Goal: Information Seeking & Learning: Get advice/opinions

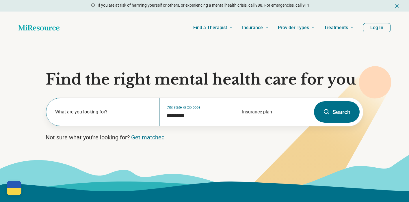
click at [100, 109] on label "What are you looking for?" at bounding box center [103, 111] width 97 height 7
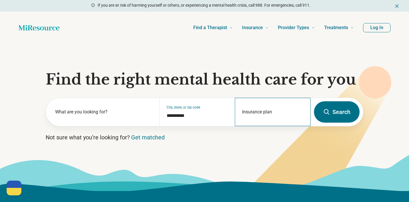
click at [284, 110] on div "Insurance plan" at bounding box center [273, 112] width 76 height 28
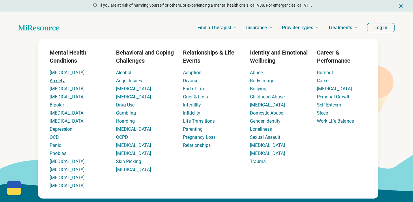
click at [63, 81] on link "Anxiety" at bounding box center [57, 80] width 15 height 5
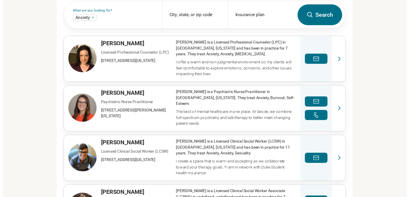
scroll to position [194, 0]
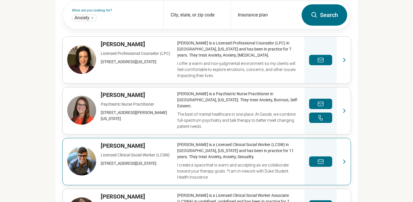
click at [89, 149] on link "View profile" at bounding box center [207, 161] width 288 height 47
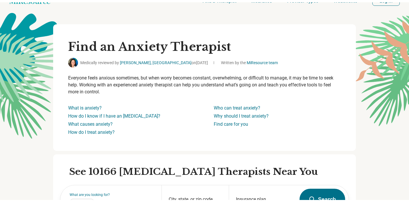
scroll to position [0, 0]
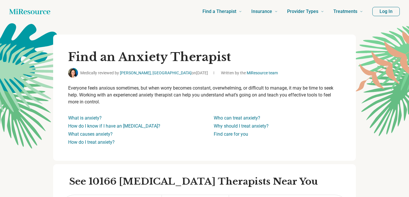
click at [29, 14] on icon "Home page" at bounding box center [29, 12] width 41 height 12
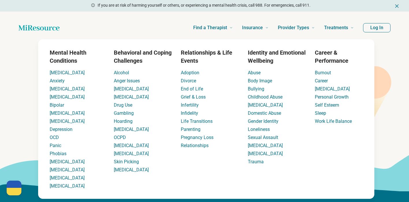
click at [33, 104] on section "**********" at bounding box center [204, 117] width 409 height 147
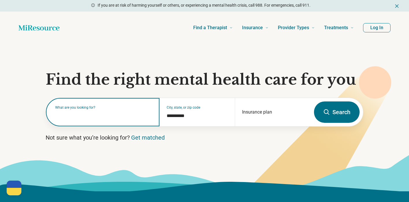
click at [145, 118] on input "text" at bounding box center [103, 114] width 97 height 7
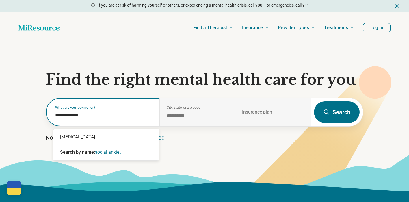
type input "**********"
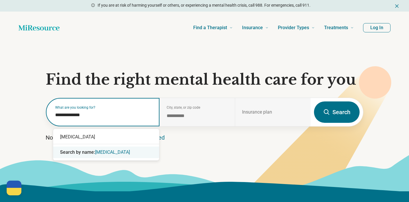
click at [118, 152] on span "social anxiety" at bounding box center [112, 151] width 35 height 5
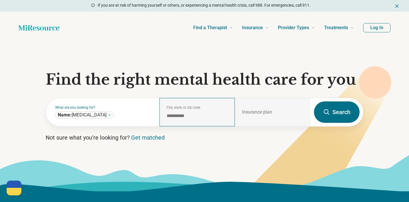
click at [199, 123] on div "**********" at bounding box center [197, 112] width 76 height 28
click at [377, 28] on button "Log In" at bounding box center [376, 27] width 27 height 9
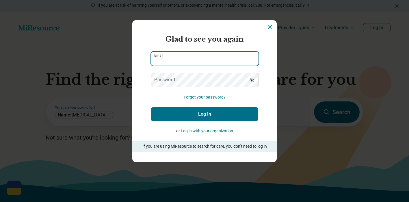
click at [174, 58] on input "Email" at bounding box center [204, 59] width 107 height 14
type input "**********"
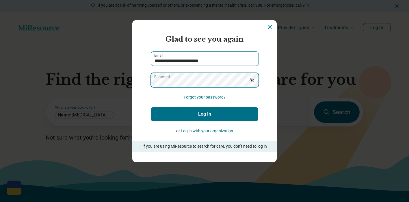
click at [151, 107] on button "Log In" at bounding box center [204, 114] width 107 height 14
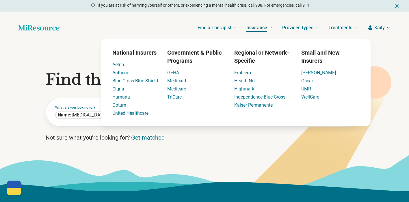
click at [261, 30] on span "Insurance" at bounding box center [256, 28] width 21 height 8
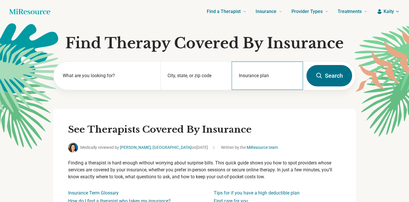
click at [271, 75] on div "Insurance plan" at bounding box center [266, 75] width 71 height 28
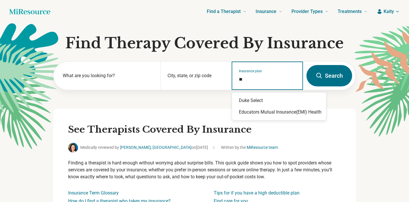
type input "*"
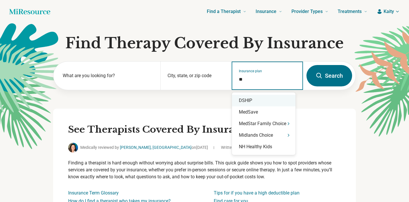
click at [252, 98] on div "DSHIP" at bounding box center [263, 101] width 63 height 12
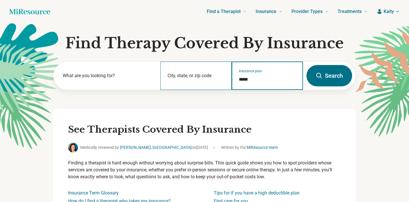
type input "*****"
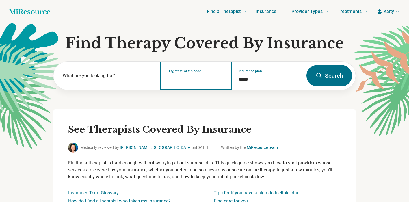
click at [194, 80] on input "City, state, or zip code" at bounding box center [195, 79] width 57 height 7
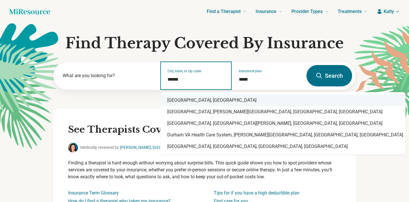
click at [191, 97] on div "Durham, NC" at bounding box center [282, 100] width 245 height 12
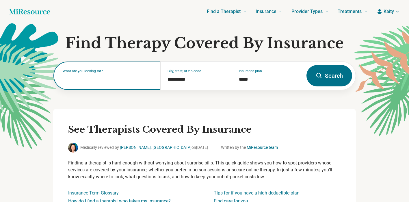
click at [123, 80] on input "text" at bounding box center [108, 78] width 91 height 7
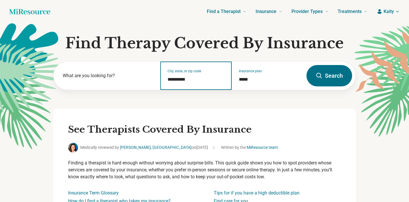
click at [187, 80] on input "**********" at bounding box center [195, 79] width 57 height 7
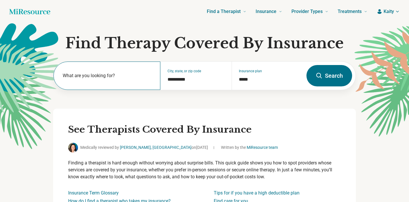
click at [90, 75] on label "What are you looking for?" at bounding box center [108, 75] width 91 height 7
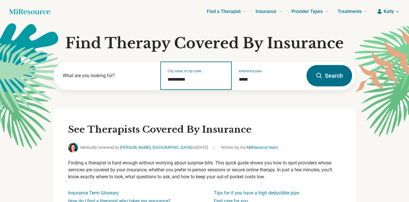
click at [212, 80] on input "**********" at bounding box center [195, 79] width 57 height 7
drag, startPoint x: 190, startPoint y: 80, endPoint x: 158, endPoint y: 79, distance: 32.6
click at [167, 80] on input "**********" at bounding box center [195, 79] width 57 height 7
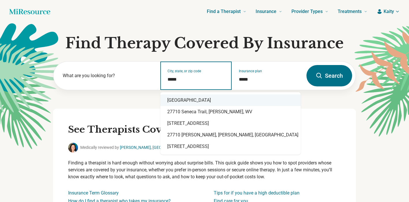
click at [203, 100] on div "Durham, NC 27710" at bounding box center [230, 100] width 140 height 12
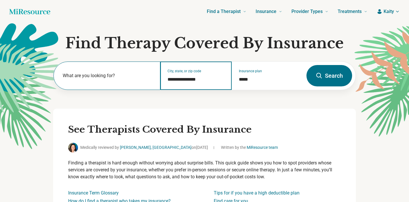
type input "**********"
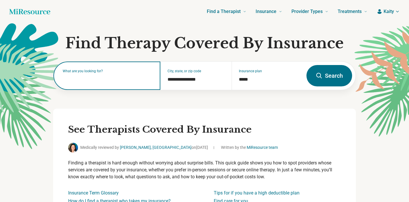
click at [84, 81] on input "text" at bounding box center [108, 78] width 91 height 7
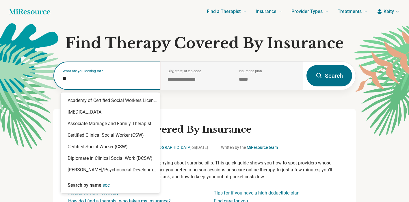
type input "*"
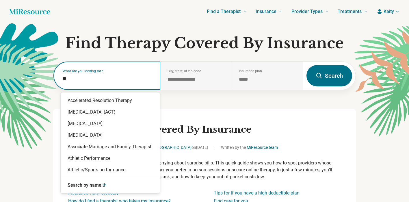
type input "*"
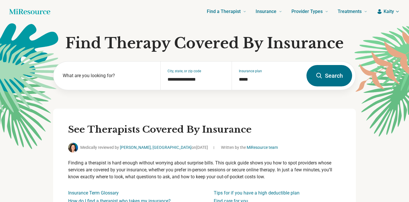
click at [322, 77] on button "Search" at bounding box center [329, 75] width 46 height 21
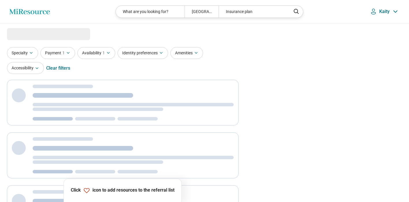
select select "***"
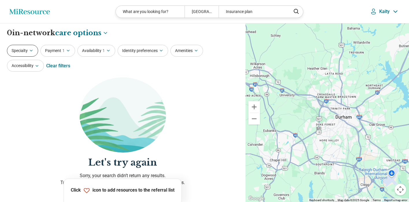
click at [32, 51] on icon "button" at bounding box center [31, 50] width 5 height 5
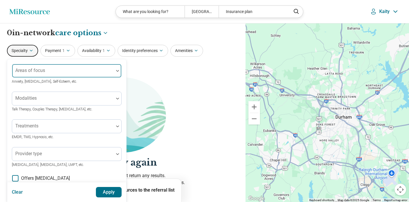
click at [44, 70] on div "Areas of focus" at bounding box center [67, 71] width 110 height 14
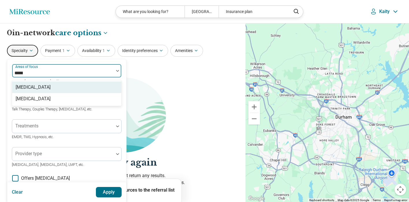
type input "******"
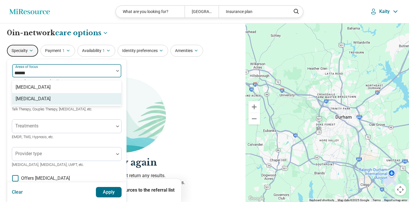
click at [52, 97] on div "[MEDICAL_DATA]" at bounding box center [66, 99] width 109 height 12
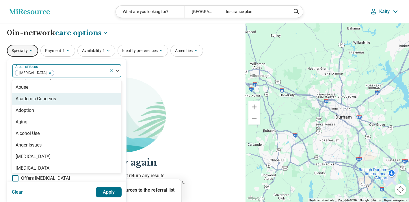
click at [126, 77] on div "option Social Anxiety, selected. Academic Concerns, 2 of 99. 99 results availab…" at bounding box center [66, 176] width 119 height 235
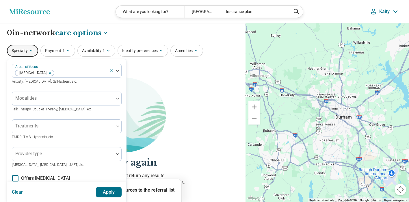
click at [111, 194] on button "Apply" at bounding box center [109, 192] width 26 height 10
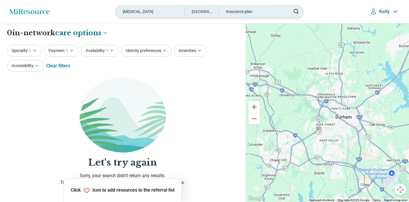
click at [246, 13] on div "Insurance plan" at bounding box center [252, 12] width 68 height 12
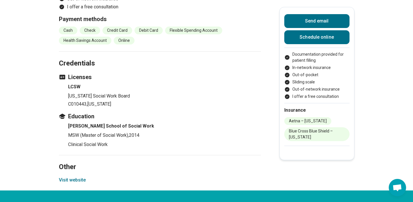
scroll to position [718, 0]
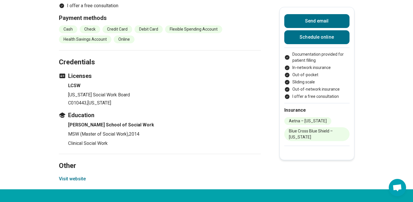
click at [66, 175] on button "Visit website" at bounding box center [72, 178] width 27 height 7
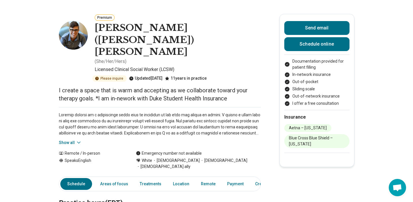
scroll to position [0, 0]
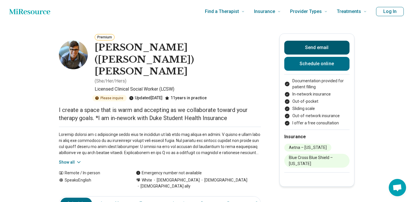
click at [300, 50] on button "Send email" at bounding box center [316, 48] width 65 height 14
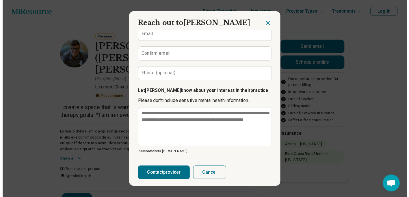
scroll to position [59, 0]
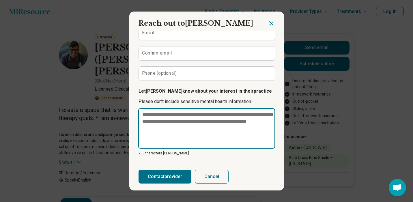
click at [233, 124] on textarea at bounding box center [206, 128] width 137 height 40
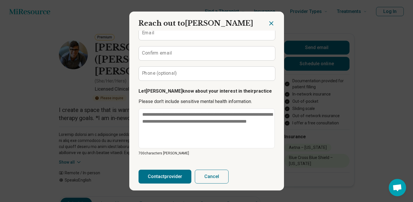
click at [272, 24] on icon "Close dialog" at bounding box center [271, 23] width 3 height 3
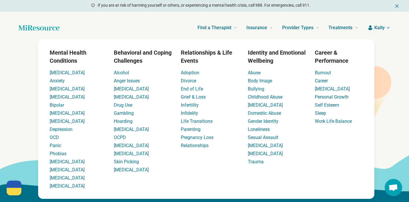
click at [396, 153] on section "**********" at bounding box center [204, 117] width 409 height 147
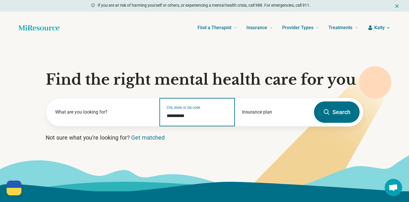
click at [208, 118] on input "**********" at bounding box center [196, 115] width 61 height 7
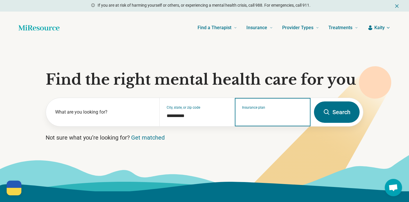
click at [256, 115] on input "Insurance plan" at bounding box center [272, 115] width 61 height 7
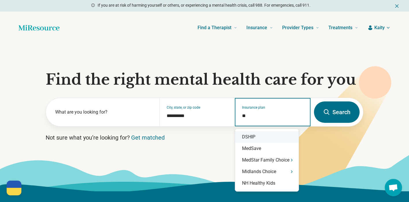
click at [257, 140] on div "DSHIP" at bounding box center [266, 137] width 63 height 12
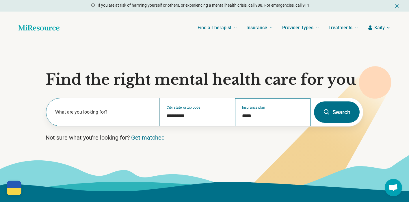
type input "*****"
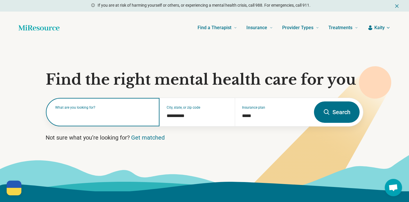
click at [100, 116] on input "text" at bounding box center [103, 114] width 97 height 7
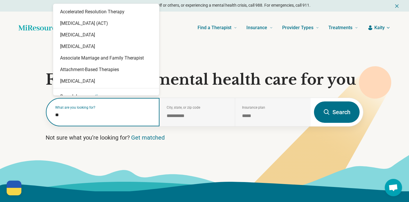
type input "*"
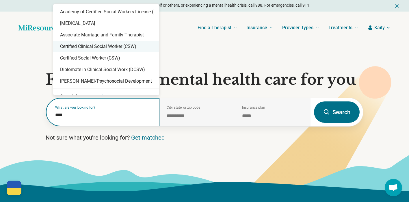
type input "****"
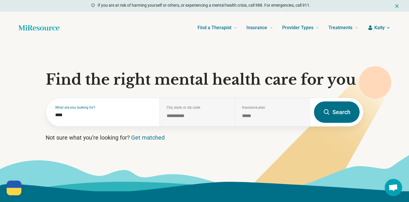
click at [226, 61] on section "**********" at bounding box center [204, 117] width 409 height 147
click at [360, 112] on form "**********" at bounding box center [204, 112] width 317 height 29
click at [100, 110] on div "What are you looking for? ****" at bounding box center [102, 112] width 113 height 28
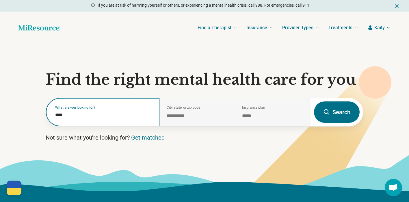
drag, startPoint x: 73, startPoint y: 117, endPoint x: 47, endPoint y: 115, distance: 26.3
click at [55, 116] on input "****" at bounding box center [103, 114] width 97 height 7
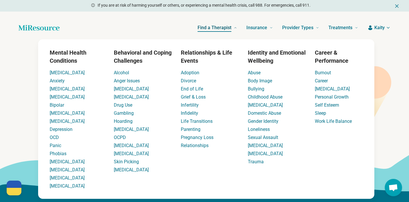
click at [219, 27] on span "Find a Therapist" at bounding box center [214, 28] width 34 height 8
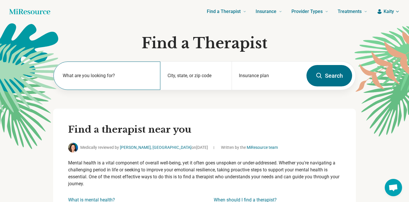
click at [133, 76] on label "What are you looking for?" at bounding box center [108, 75] width 91 height 7
drag, startPoint x: 179, startPoint y: 106, endPoint x: 182, endPoint y: 104, distance: 3.6
click at [179, 106] on div "What are you looking for? City, state, or zip code Insurance plan Search" at bounding box center [204, 84] width 302 height 47
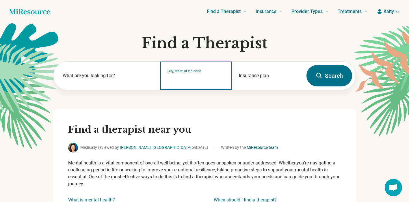
click at [199, 79] on input "City, state, or zip code" at bounding box center [195, 79] width 57 height 7
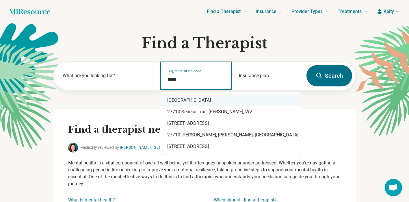
click at [204, 94] on div "Durham, NC 27710" at bounding box center [230, 100] width 140 height 12
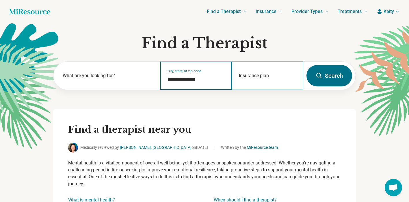
type input "**********"
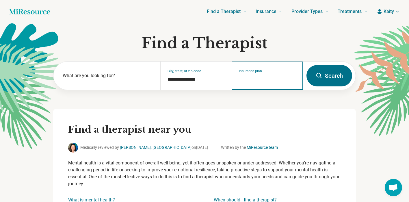
click at [268, 81] on input "Insurance plan" at bounding box center [267, 79] width 57 height 7
click at [244, 99] on div "DSHIP" at bounding box center [244, 101] width 25 height 12
type input "*****"
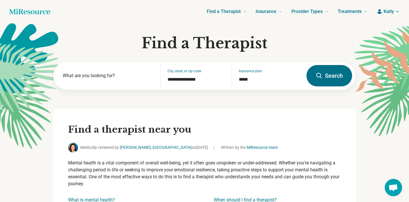
click at [324, 77] on button "Search" at bounding box center [329, 75] width 46 height 21
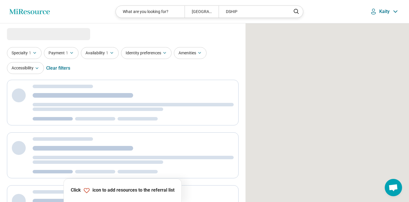
select select "***"
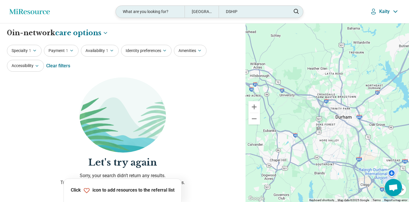
click at [166, 16] on div "What are you looking for?" at bounding box center [150, 12] width 68 height 12
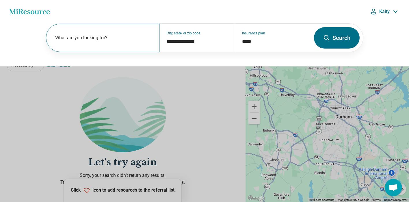
click at [115, 40] on label "What are you looking for?" at bounding box center [103, 37] width 97 height 7
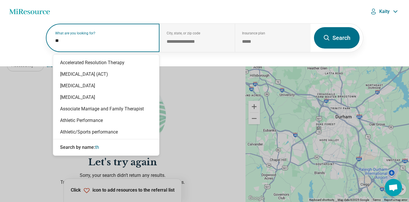
type input "*"
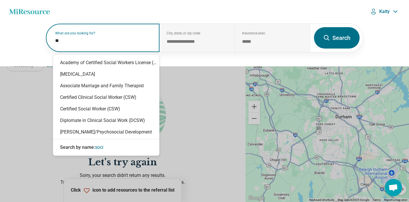
type input "*"
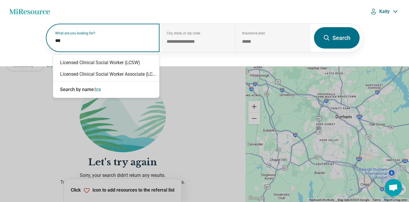
type input "****"
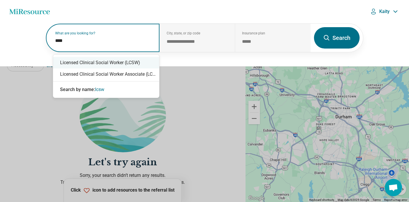
click at [133, 62] on div "Licensed Clinical Social Worker (LCSW)" at bounding box center [106, 63] width 106 height 12
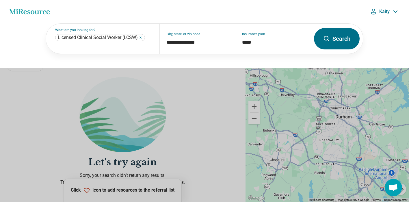
click at [329, 39] on icon at bounding box center [326, 38] width 7 height 7
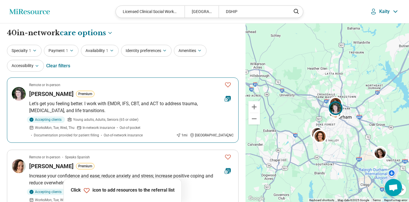
click at [53, 94] on h3 "Sarah Dawson" at bounding box center [51, 94] width 44 height 8
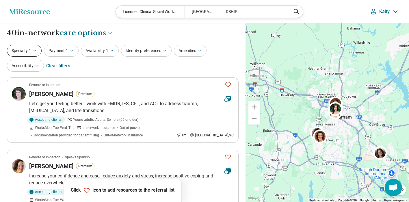
click at [38, 52] on button "Specialty 1" at bounding box center [24, 51] width 35 height 12
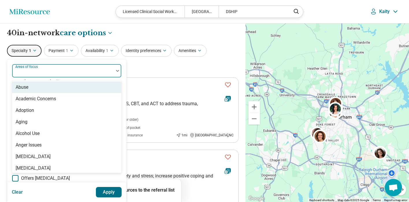
click at [33, 73] on div at bounding box center [62, 73] width 97 height 8
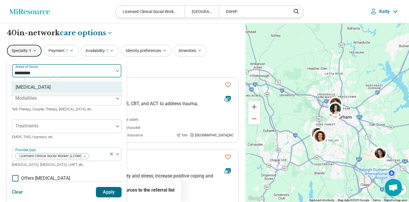
type input "**********"
click at [44, 89] on div "[MEDICAL_DATA]" at bounding box center [33, 87] width 35 height 7
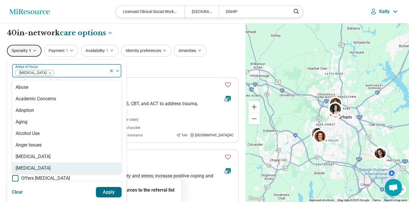
click at [111, 194] on button "Apply" at bounding box center [109, 192] width 26 height 10
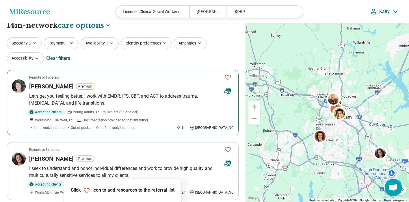
scroll to position [9, 0]
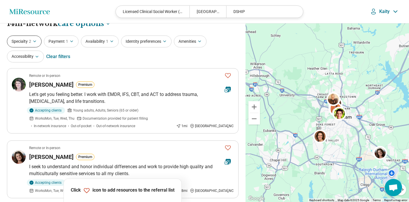
click at [34, 42] on icon "button" at bounding box center [34, 41] width 5 height 5
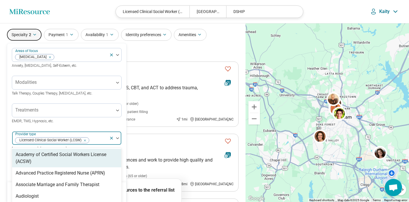
click at [97, 147] on div "Academy of Certified Social Workers License (ACSW), 1 of 68. 68 results availab…" at bounding box center [67, 141] width 110 height 21
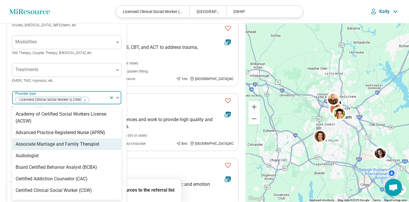
scroll to position [57, 0]
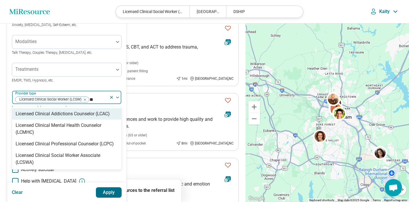
type input "***"
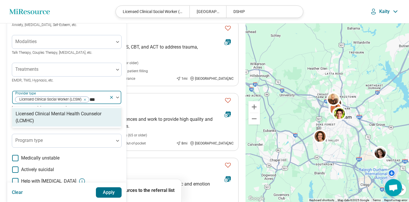
click at [85, 113] on div "Licensed Clinical Mental Health Counselor (LCMHC)" at bounding box center [67, 117] width 102 height 14
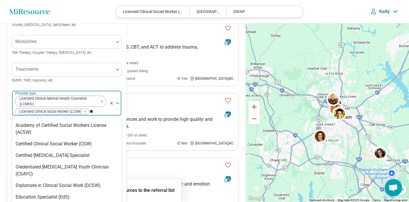
type input "*"
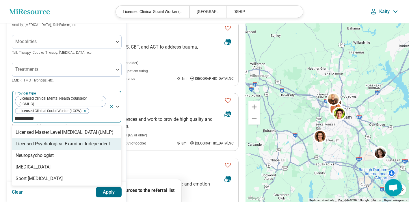
type input "**********"
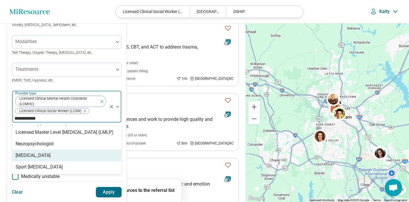
click at [33, 158] on div "Psychologist" at bounding box center [33, 155] width 35 height 7
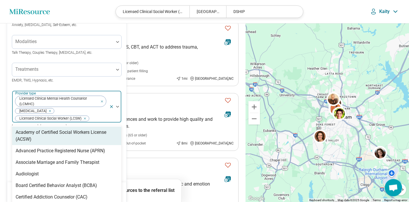
click at [124, 114] on div "Areas of focus Social Anxiety Anxiety, Depression, Self-Esteem, etc. Modalities…" at bounding box center [66, 129] width 119 height 253
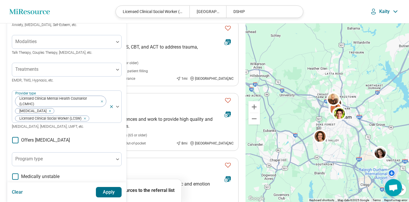
click at [106, 191] on button "Apply" at bounding box center [109, 192] width 26 height 10
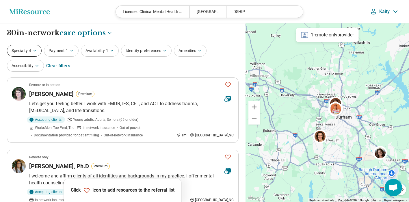
click at [34, 48] on button "Specialty 4" at bounding box center [24, 51] width 35 height 12
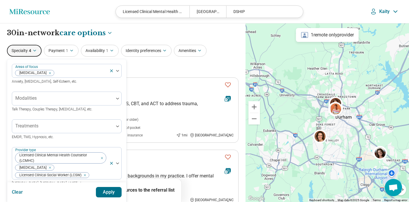
click at [108, 192] on button "Apply" at bounding box center [109, 192] width 26 height 10
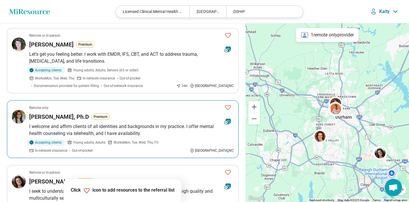
scroll to position [14, 0]
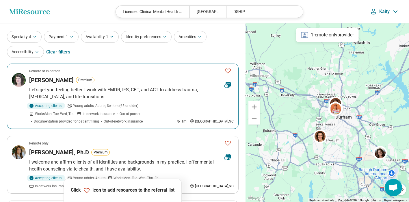
click at [50, 80] on h3 "Sarah Dawson" at bounding box center [51, 80] width 44 height 8
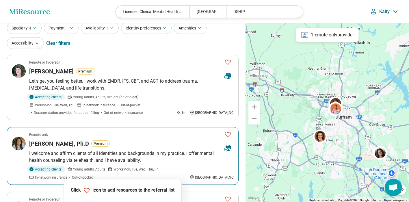
scroll to position [69, 0]
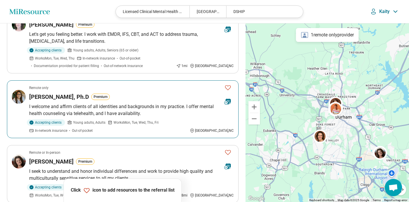
click at [80, 97] on h3 "Dr. Christine Coleman, Ph.D" at bounding box center [59, 97] width 60 height 8
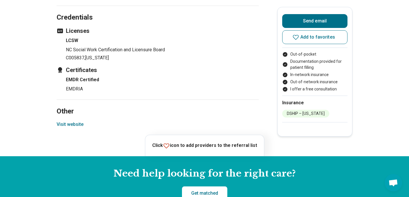
scroll to position [632, 0]
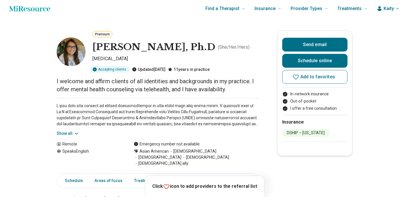
scroll to position [5, 0]
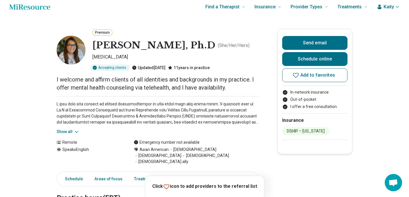
click at [71, 133] on button "Show all" at bounding box center [68, 132] width 23 height 6
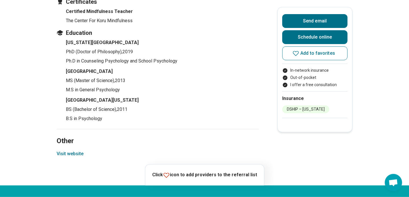
scroll to position [716, 0]
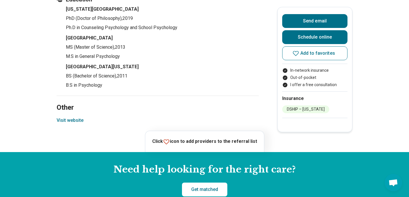
click at [65, 117] on button "Visit website" at bounding box center [70, 120] width 27 height 7
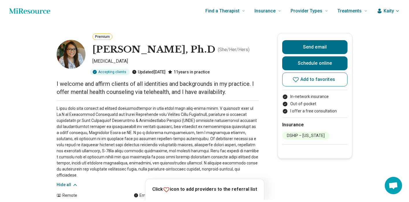
scroll to position [0, 0]
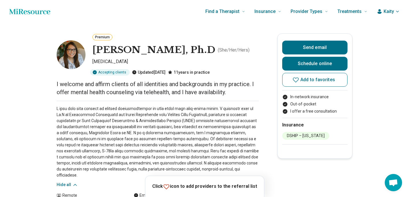
click at [399, 11] on icon "button" at bounding box center [397, 11] width 5 height 5
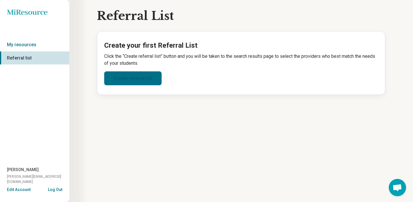
drag, startPoint x: 131, startPoint y: 81, endPoint x: 152, endPoint y: 81, distance: 21.4
click at [131, 81] on link "Create referral list" at bounding box center [132, 78] width 57 height 14
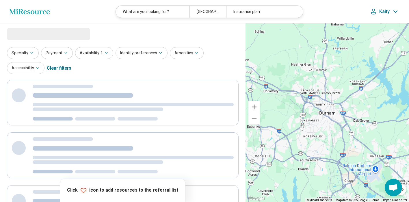
select select "***"
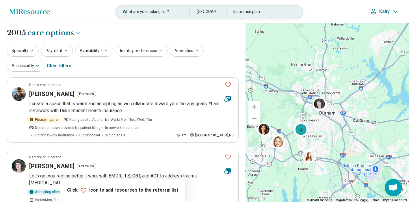
click at [141, 14] on div "What are you looking for?" at bounding box center [152, 12] width 73 height 12
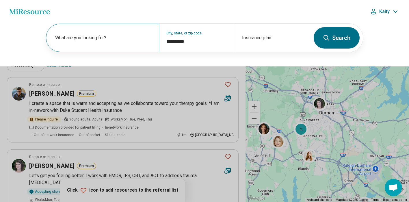
click at [96, 41] on label "What are you looking for?" at bounding box center [103, 37] width 97 height 7
click at [150, 74] on button at bounding box center [204, 101] width 409 height 202
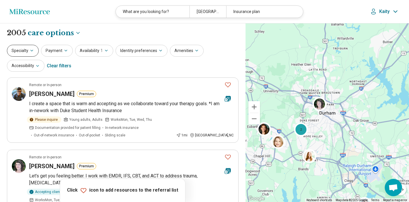
click at [30, 51] on icon "button" at bounding box center [31, 50] width 5 height 5
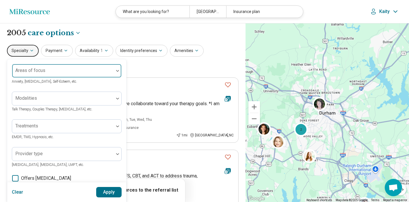
click at [35, 68] on label "Areas of focus" at bounding box center [30, 70] width 30 height 5
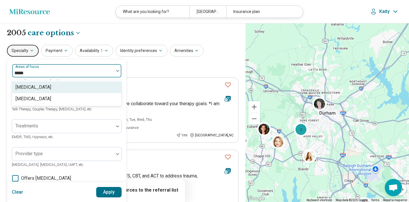
type input "******"
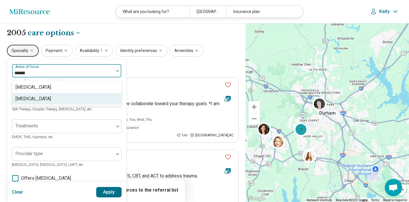
click at [42, 97] on div "[MEDICAL_DATA]" at bounding box center [33, 98] width 35 height 7
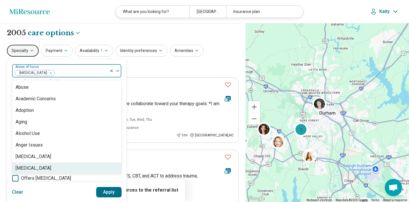
click at [125, 180] on div "option Social Anxiety, selected. Antisocial Personality, 8 of 99. 99 results av…" at bounding box center [66, 176] width 119 height 235
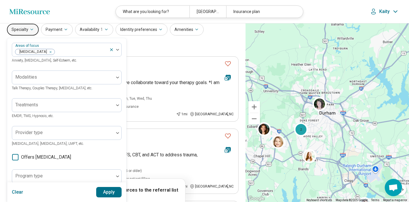
scroll to position [28, 0]
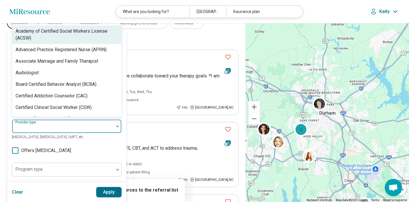
click at [76, 128] on div at bounding box center [62, 128] width 97 height 8
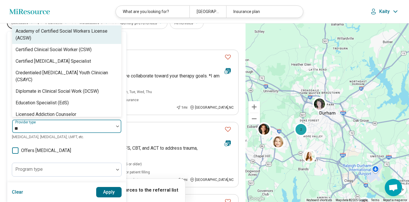
type input "*"
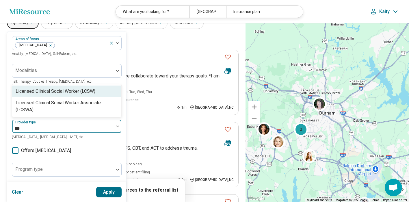
type input "****"
click at [93, 90] on div "Licensed Clinical Social Worker (LCSW)" at bounding box center [56, 91] width 80 height 7
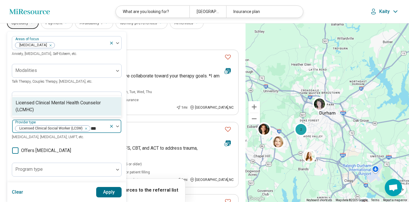
type input "****"
click at [81, 110] on div "Licensed Clinical Mental Health Counselor (LCMHC)" at bounding box center [67, 106] width 102 height 14
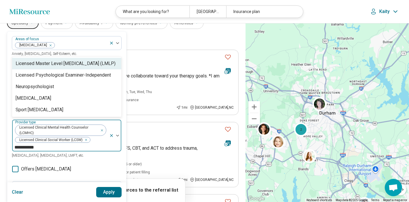
type input "**********"
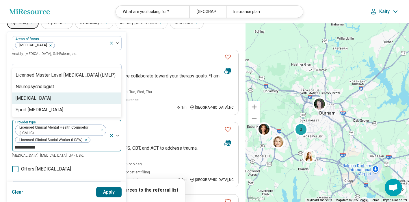
click at [44, 101] on div "Psychologist" at bounding box center [66, 98] width 109 height 12
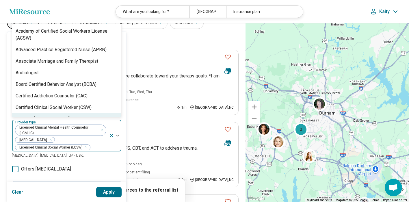
click at [112, 192] on button "Apply" at bounding box center [109, 192] width 26 height 10
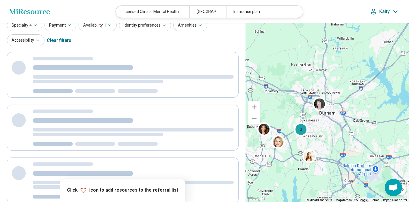
scroll to position [0, 0]
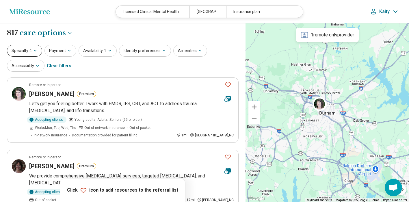
click at [36, 55] on button "Specialty 4" at bounding box center [24, 51] width 35 height 12
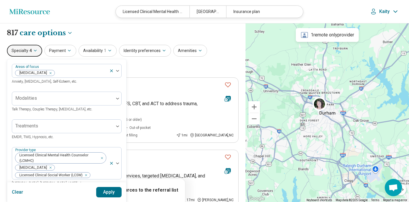
click at [218, 60] on div "Specialty 4 Areas of focus Social Anxiety Anxiety, Depression, Self-Esteem, etc…" at bounding box center [122, 59] width 231 height 28
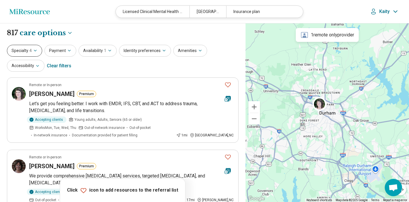
click at [23, 50] on button "Specialty 4" at bounding box center [24, 51] width 35 height 12
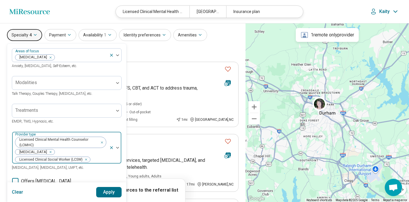
scroll to position [32, 0]
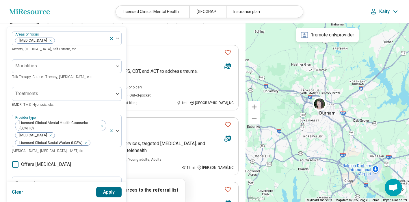
click at [159, 38] on div "Specialty 4 Areas of focus Social Anxiety Anxiety, Depression, Self-Esteem, etc…" at bounding box center [122, 26] width 231 height 28
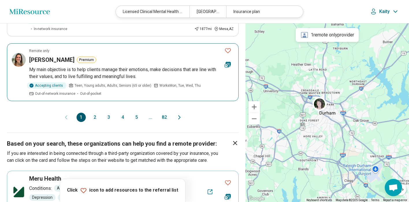
scroll to position [693, 0]
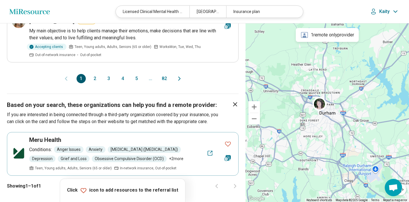
click at [96, 74] on button "2" at bounding box center [94, 78] width 9 height 9
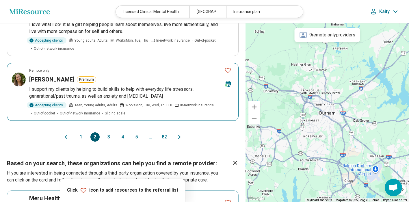
scroll to position [642, 0]
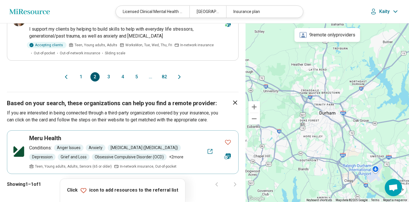
click at [109, 72] on button "3" at bounding box center [108, 76] width 9 height 9
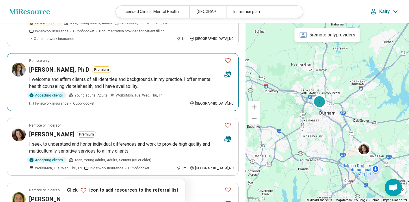
scroll to position [429, 0]
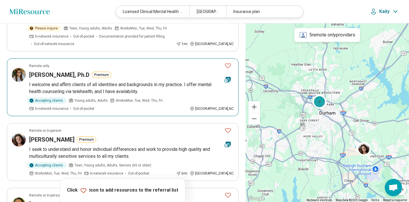
click at [228, 62] on icon "Favorite" at bounding box center [227, 65] width 7 height 7
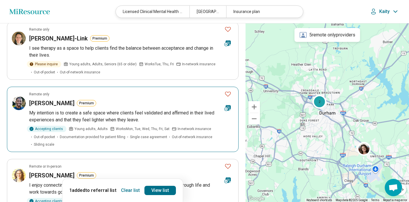
scroll to position [0, 0]
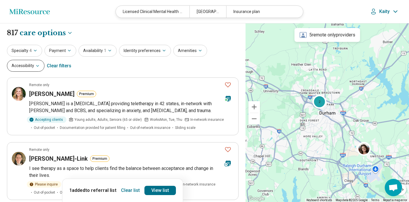
click at [32, 68] on button "Accessibility" at bounding box center [26, 66] width 38 height 12
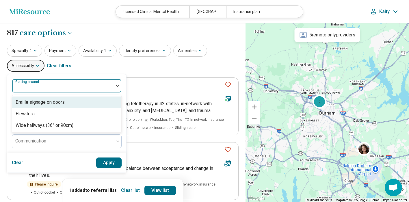
click at [111, 83] on div at bounding box center [63, 85] width 102 height 13
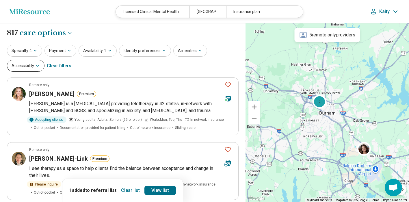
click at [39, 69] on button "Accessibility" at bounding box center [26, 66] width 38 height 12
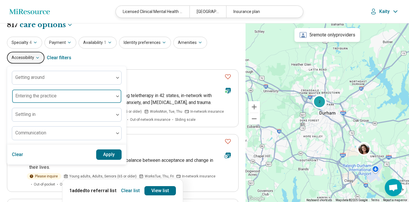
scroll to position [23, 0]
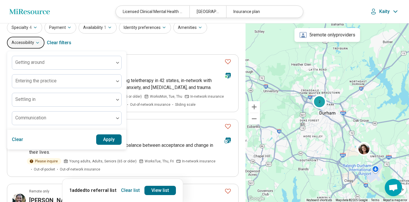
click at [147, 41] on div "Specialty 4 Payment Availability 1 Identity preferences Amenities Accessibility…" at bounding box center [122, 36] width 231 height 28
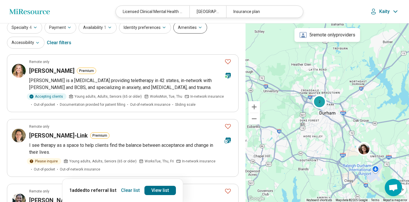
click at [192, 31] on button "Amenities" at bounding box center [190, 28] width 34 height 12
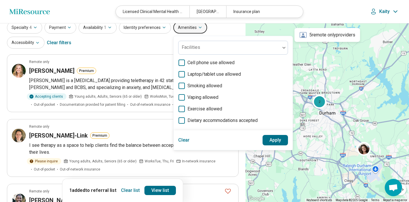
click at [154, 42] on div "Specialty 4 Payment Availability 1 Identity preferences Amenities Facilities Ce…" at bounding box center [122, 36] width 231 height 28
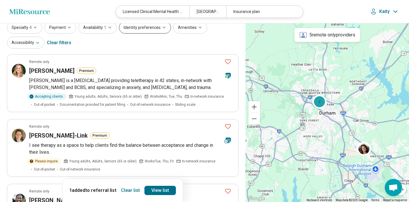
click at [151, 33] on button "Identity preferences" at bounding box center [145, 28] width 52 height 12
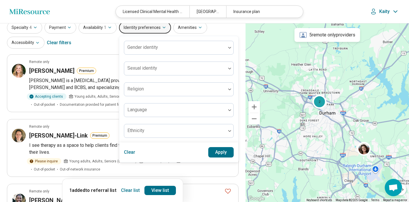
click at [95, 48] on div "Specialty 4 Payment Availability 1 Identity preferences Gender identity Sexual …" at bounding box center [122, 36] width 231 height 28
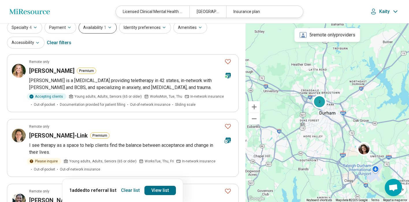
click at [99, 28] on button "Availability 1" at bounding box center [97, 28] width 38 height 12
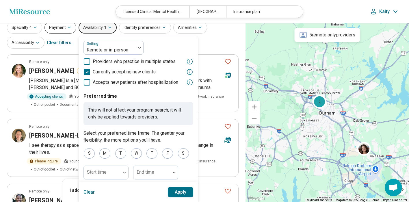
click at [64, 27] on button "Payment" at bounding box center [60, 28] width 32 height 12
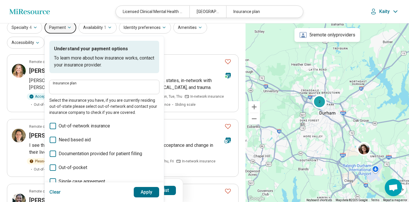
click at [185, 47] on div "Specialty 4 Payment Understand your payment options To learn more about how ins…" at bounding box center [122, 36] width 231 height 28
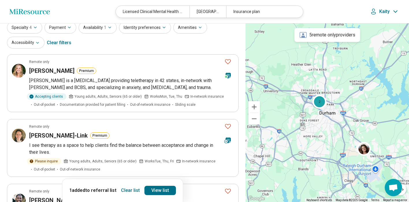
scroll to position [0, 0]
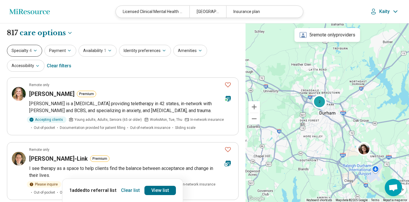
click at [15, 54] on button "Specialty 4" at bounding box center [24, 51] width 35 height 12
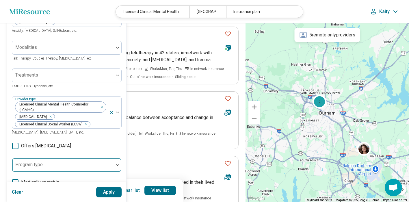
scroll to position [134, 0]
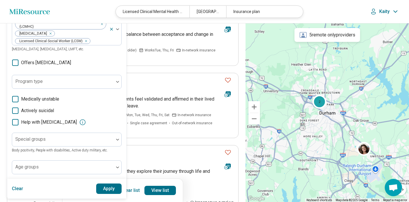
click at [109, 190] on button "Apply" at bounding box center [109, 188] width 26 height 10
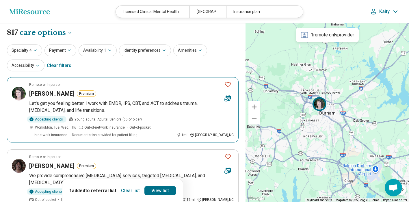
scroll to position [0, 0]
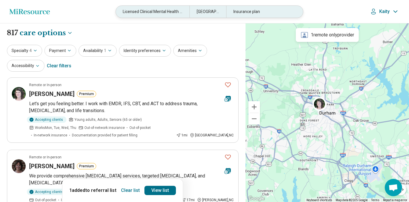
click at [251, 12] on div "Insurance plan" at bounding box center [262, 12] width 73 height 12
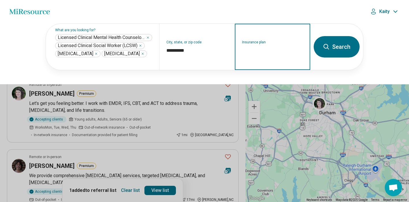
click at [261, 47] on input "Insurance plan" at bounding box center [272, 50] width 61 height 7
click at [246, 75] on div "DSHIP" at bounding box center [247, 73] width 25 height 12
type input "*****"
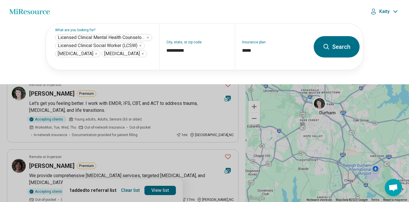
click at [332, 36] on button "Search" at bounding box center [336, 46] width 46 height 21
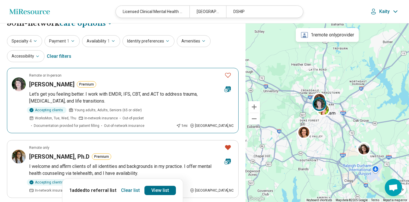
scroll to position [9, 0]
click at [63, 86] on h3 "Sarah Dawson" at bounding box center [51, 85] width 45 height 8
click at [228, 77] on icon "Favorite" at bounding box center [227, 75] width 7 height 7
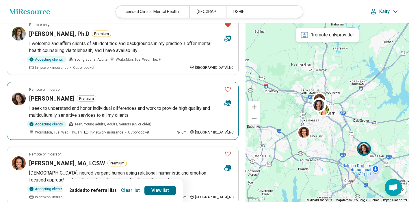
scroll to position [134, 0]
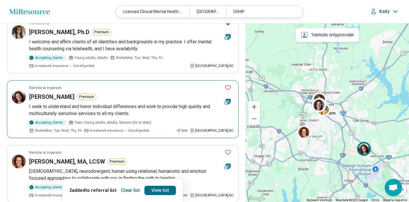
click at [130, 107] on p "I seek to understand and honor individual differences and work to provide high …" at bounding box center [131, 110] width 204 height 14
click at [228, 89] on icon "Favorite" at bounding box center [227, 87] width 7 height 7
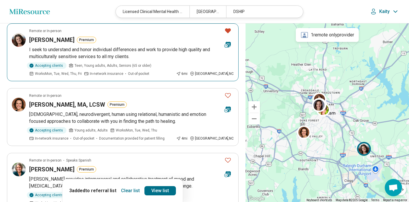
scroll to position [194, 0]
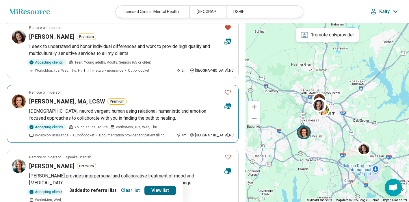
click at [90, 102] on h3 "Barbara Hodapp, MA, LCSW" at bounding box center [67, 101] width 76 height 8
click at [229, 92] on icon "Favorite" at bounding box center [227, 92] width 7 height 7
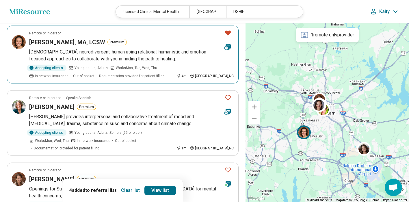
scroll to position [263, 0]
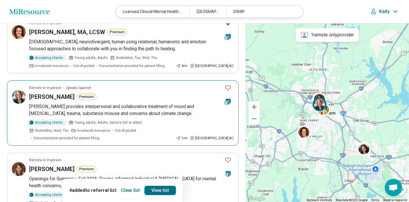
click at [176, 104] on p "Jane provides interpersonal and collaborative treatment of mood and anxiety dis…" at bounding box center [131, 110] width 204 height 14
click at [227, 89] on icon "Favorite" at bounding box center [227, 87] width 7 height 7
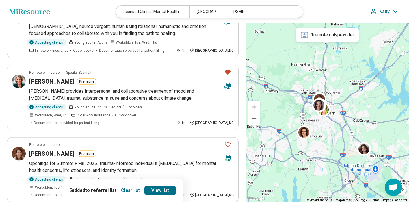
scroll to position [314, 0]
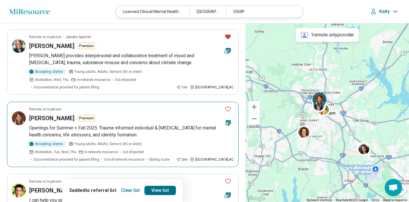
click at [57, 114] on h3 "Rachael Massell" at bounding box center [51, 118] width 45 height 8
click at [227, 105] on icon "Favorite" at bounding box center [227, 108] width 7 height 7
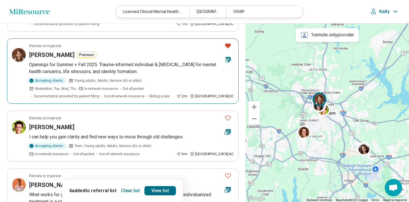
scroll to position [388, 0]
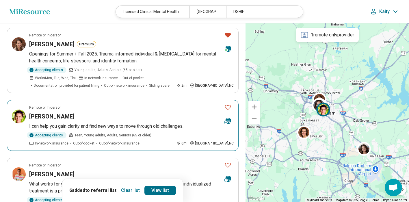
click at [132, 112] on div "Heath Williams" at bounding box center [124, 116] width 190 height 8
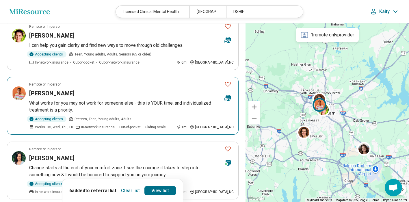
scroll to position [480, 0]
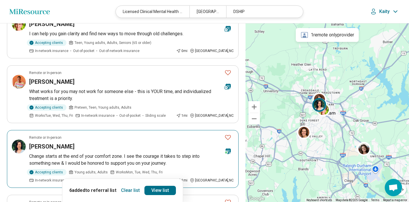
click at [63, 142] on h3 "Christine Schneider" at bounding box center [51, 146] width 45 height 8
click at [230, 134] on icon "Favorite" at bounding box center [227, 137] width 7 height 7
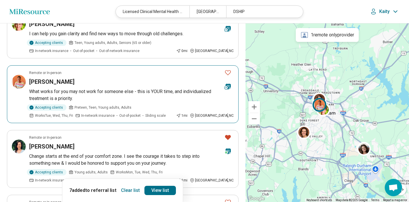
click at [56, 78] on h3 "Ashley Knight" at bounding box center [51, 82] width 45 height 8
click at [228, 69] on icon "Favorite" at bounding box center [227, 72] width 7 height 7
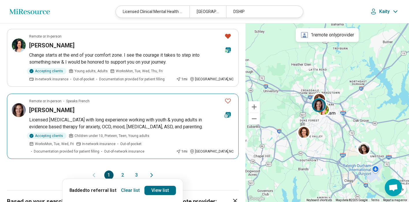
scroll to position [582, 0]
click at [57, 105] on h3 "Miriam Ehrensaft" at bounding box center [51, 109] width 45 height 8
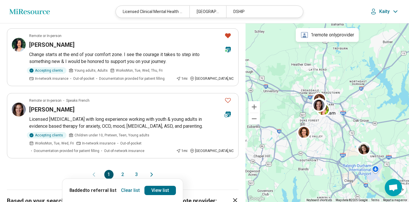
click at [121, 170] on button "2" at bounding box center [122, 174] width 9 height 9
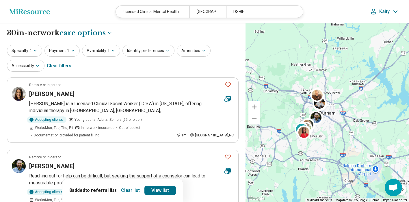
click at [49, 93] on h3 "Lisa Stevens" at bounding box center [51, 94] width 45 height 8
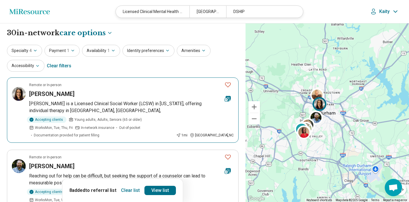
click at [227, 85] on icon "Favorite" at bounding box center [227, 84] width 7 height 7
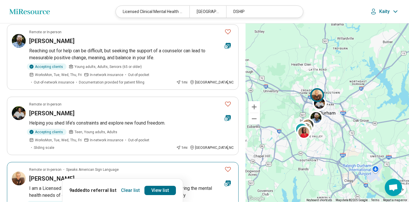
scroll to position [115, 0]
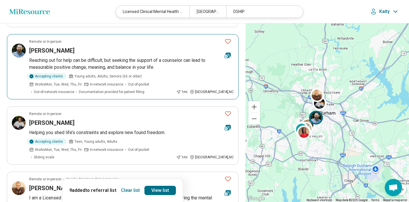
click at [53, 46] on h3 "Craig Clement" at bounding box center [51, 50] width 45 height 8
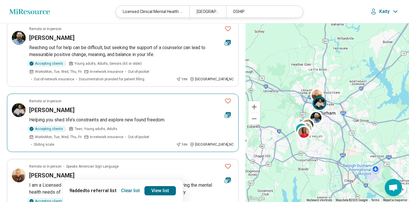
scroll to position [134, 0]
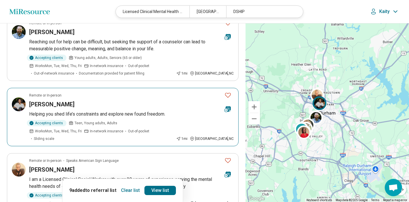
click at [53, 100] on h3 "Aja Johnson" at bounding box center [51, 104] width 45 height 8
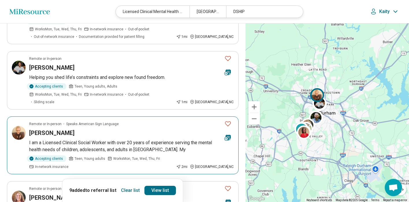
scroll to position [175, 0]
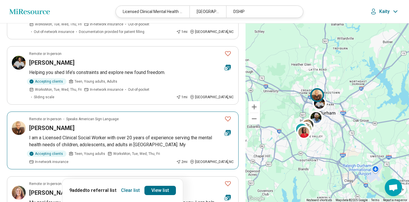
click at [55, 124] on h3 "Suzy Johnson" at bounding box center [51, 128] width 45 height 8
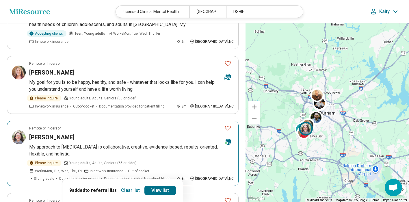
scroll to position [411, 0]
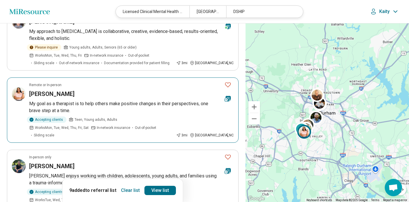
click at [52, 90] on h3 "Tedra Cook" at bounding box center [51, 94] width 45 height 8
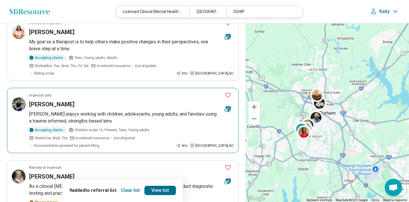
scroll to position [485, 0]
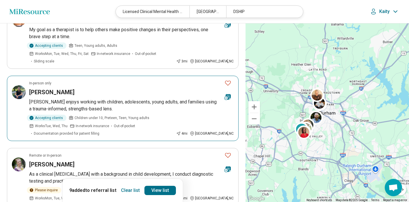
click at [59, 88] on h3 "Madeline Farber" at bounding box center [51, 92] width 45 height 8
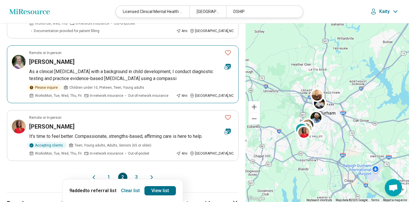
scroll to position [596, 0]
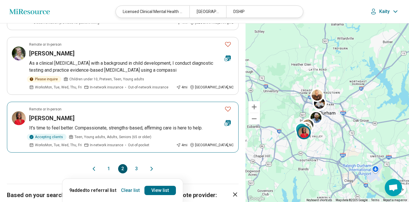
click at [63, 114] on h3 "Carynne Williams" at bounding box center [51, 118] width 45 height 8
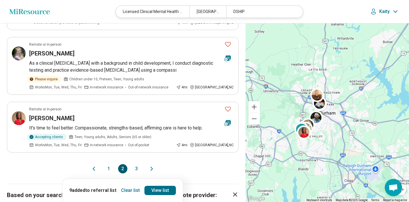
click at [133, 164] on button "3" at bounding box center [136, 168] width 9 height 9
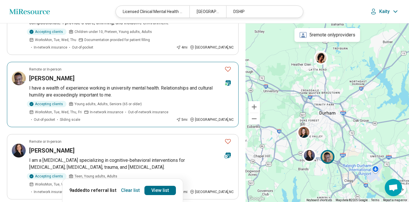
scroll to position [0, 0]
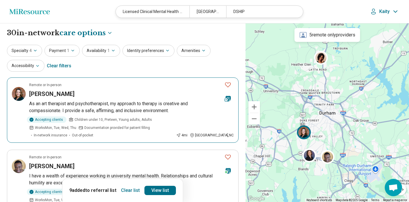
click at [164, 109] on p "As an art therapist and psychotherapist, my approach to therapy is creative and…" at bounding box center [131, 107] width 204 height 14
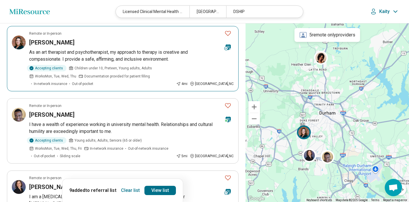
scroll to position [55, 0]
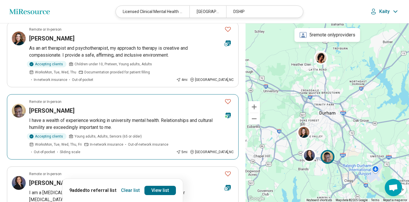
click at [78, 115] on article "Remote or In-person Marvice Marcus I have a wealth of experience working in uni…" at bounding box center [122, 126] width 231 height 65
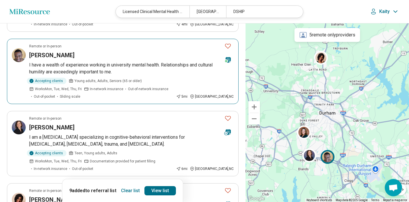
scroll to position [139, 0]
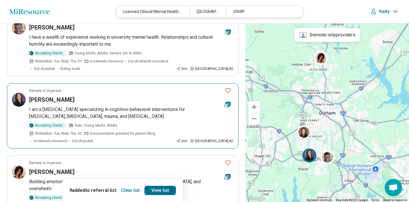
click at [64, 98] on h3 "Prudence F Cuper" at bounding box center [51, 100] width 45 height 8
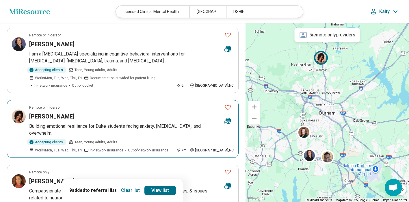
click at [128, 123] on p "Building emotional resilience for Duke students facing anxiety, depression, and…" at bounding box center [131, 130] width 204 height 14
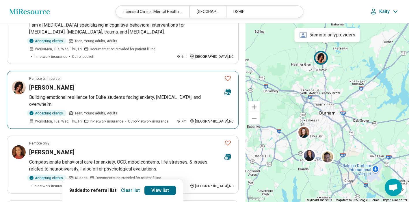
scroll to position [245, 0]
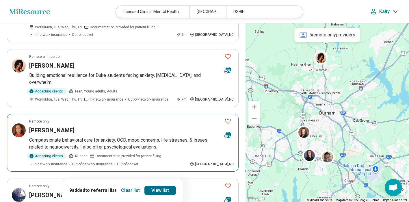
click at [58, 126] on h3 "Lindsey Copeland" at bounding box center [51, 130] width 45 height 8
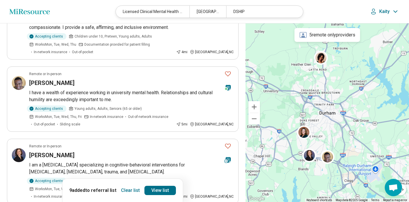
scroll to position [0, 0]
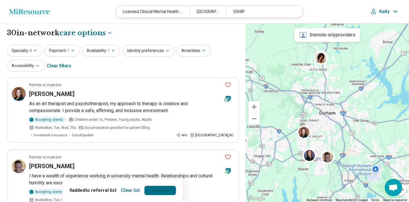
click at [161, 190] on link "View list" at bounding box center [159, 190] width 31 height 9
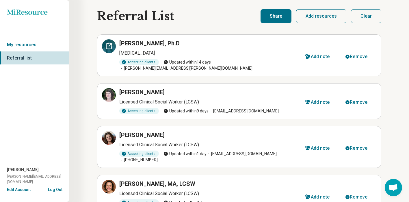
click at [108, 49] on icon at bounding box center [108, 46] width 5 height 5
click at [356, 54] on div "Remove" at bounding box center [358, 56] width 18 height 5
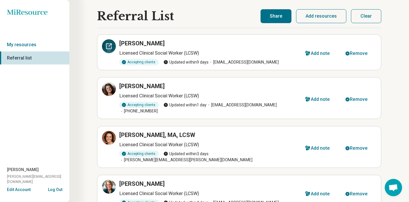
click at [108, 49] on icon at bounding box center [108, 46] width 5 height 5
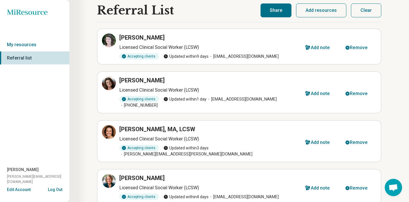
scroll to position [9, 0]
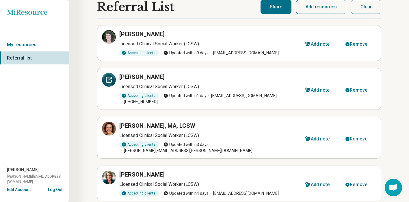
click at [108, 82] on icon at bounding box center [108, 79] width 5 height 5
click at [358, 89] on div "Remove" at bounding box center [358, 90] width 18 height 5
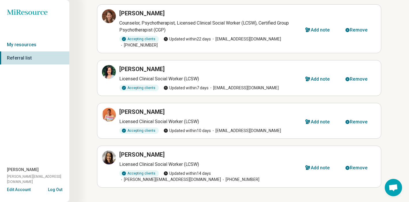
scroll to position [0, 0]
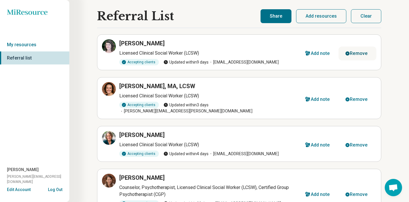
click at [365, 54] on div "Remove" at bounding box center [358, 53] width 18 height 5
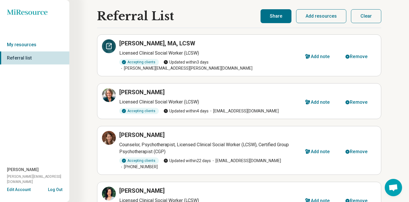
click at [110, 47] on icon at bounding box center [108, 46] width 7 height 7
click at [363, 50] on button "Remove" at bounding box center [357, 57] width 38 height 14
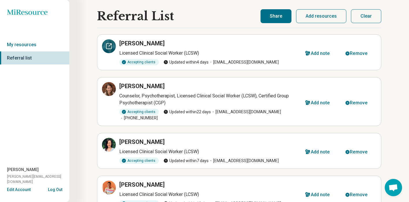
click at [106, 50] on div at bounding box center [109, 46] width 14 height 14
click at [110, 93] on div at bounding box center [109, 89] width 14 height 14
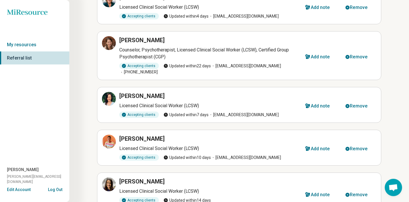
scroll to position [78, 0]
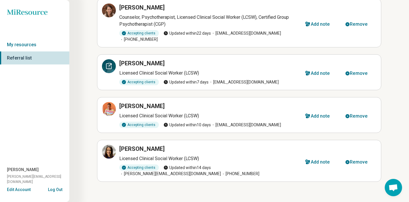
click at [111, 68] on icon at bounding box center [108, 65] width 5 height 5
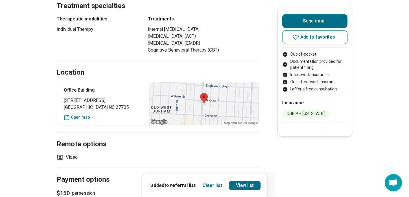
scroll to position [351, 0]
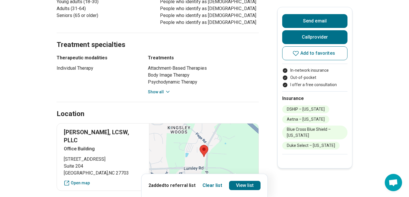
scroll to position [342, 0]
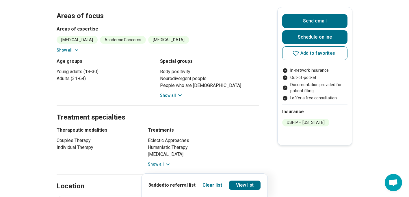
scroll to position [309, 0]
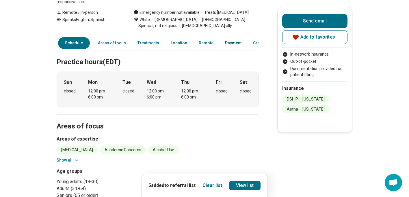
scroll to position [134, 0]
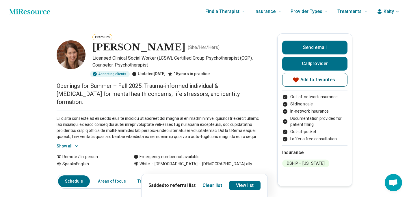
click at [323, 84] on button "Add to favorites" at bounding box center [314, 80] width 65 height 14
click at [317, 82] on span "Add to favorites" at bounding box center [317, 80] width 35 height 5
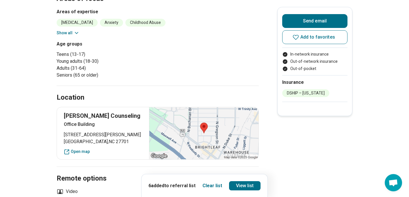
scroll to position [185, 0]
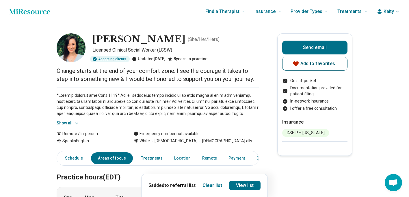
click at [308, 65] on span "Add to favorites" at bounding box center [317, 63] width 35 height 5
click at [304, 65] on span "Add to favorites" at bounding box center [317, 63] width 35 height 5
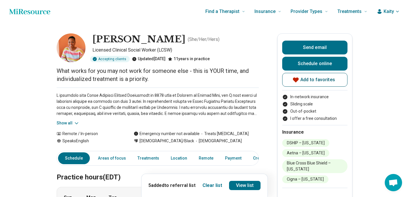
click at [299, 82] on icon at bounding box center [295, 79] width 7 height 7
click at [298, 80] on icon at bounding box center [295, 79] width 7 height 7
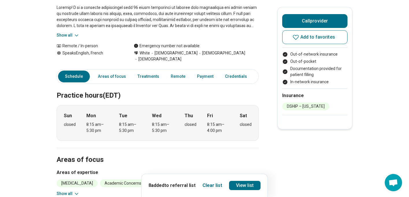
scroll to position [78, 0]
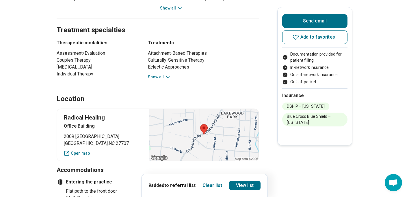
scroll to position [332, 0]
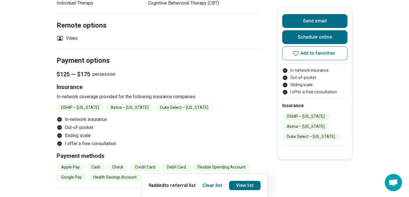
scroll to position [411, 0]
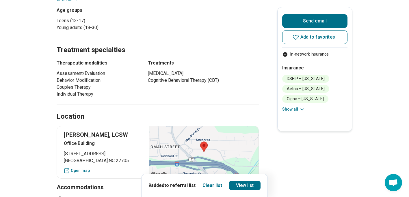
scroll to position [342, 0]
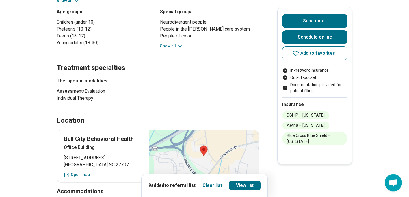
scroll to position [351, 0]
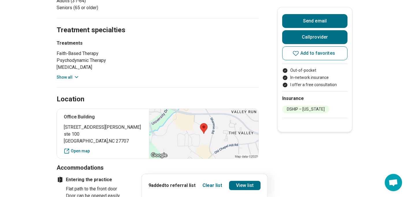
scroll to position [319, 0]
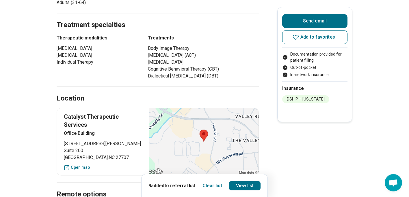
scroll to position [342, 0]
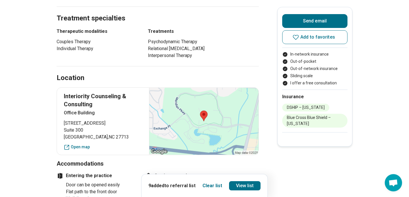
scroll to position [342, 0]
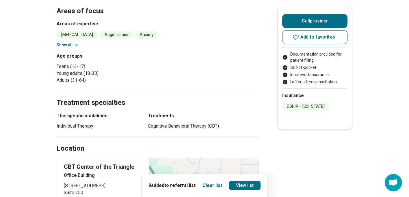
scroll to position [337, 0]
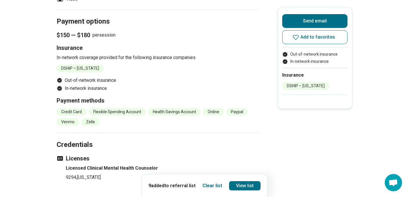
scroll to position [466, 0]
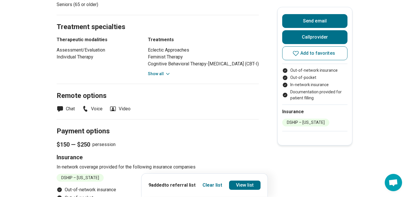
scroll to position [254, 0]
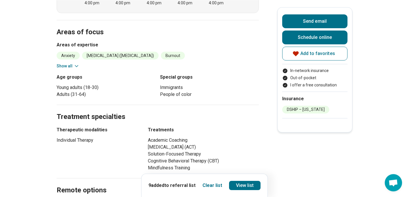
scroll to position [249, 0]
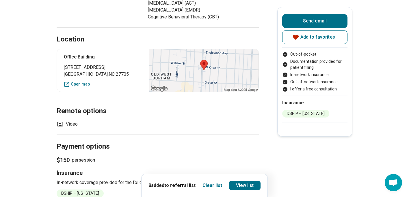
scroll to position [452, 0]
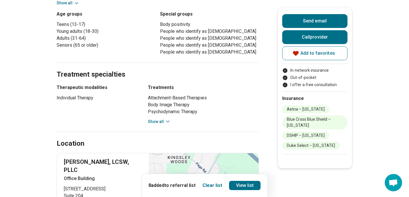
scroll to position [342, 0]
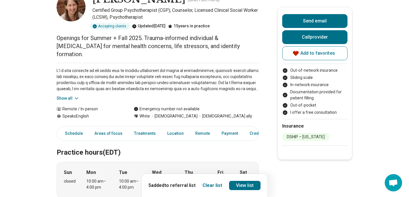
scroll to position [65, 0]
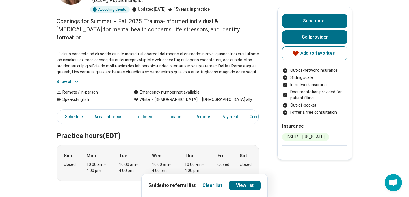
click at [76, 79] on icon at bounding box center [77, 82] width 6 height 6
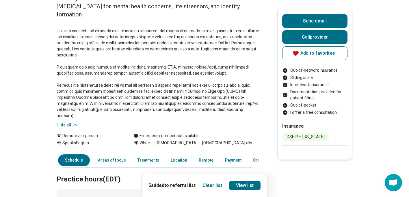
scroll to position [0, 0]
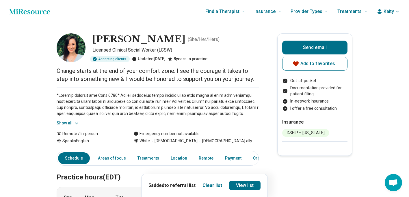
click at [392, 12] on span "Kaity" at bounding box center [388, 11] width 10 height 7
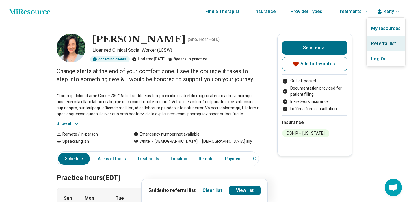
click at [381, 43] on link "Referral list" at bounding box center [385, 43] width 39 height 15
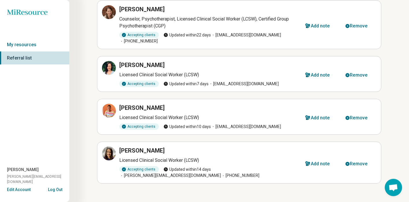
scroll to position [79, 0]
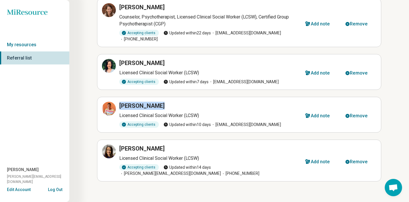
drag, startPoint x: 193, startPoint y: 106, endPoint x: 195, endPoint y: 98, distance: 8.0
click at [195, 98] on article "[PERSON_NAME] Licensed Clinical Social Worker (LCSW) Accepting clients Updated …" at bounding box center [239, 115] width 284 height 36
click at [201, 94] on ul "[PERSON_NAME] Licensed Clinical Social Worker (LCSW) Accepting clients Updated …" at bounding box center [239, 69] width 284 height 226
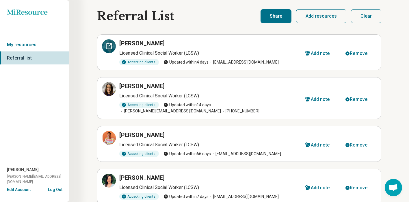
click at [108, 50] on div at bounding box center [109, 46] width 14 height 14
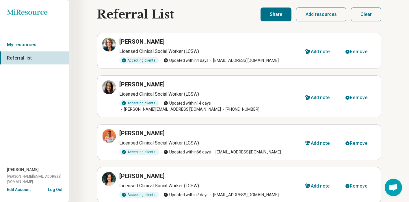
scroll to position [5, 0]
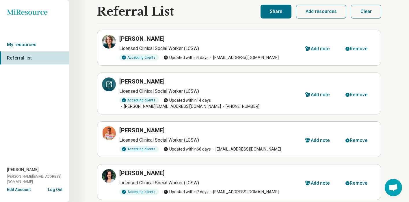
click at [113, 88] on div at bounding box center [109, 84] width 14 height 14
click at [109, 45] on div at bounding box center [109, 42] width 14 height 14
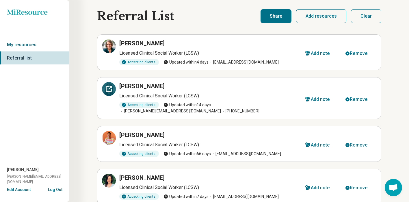
click at [110, 93] on div at bounding box center [109, 89] width 14 height 14
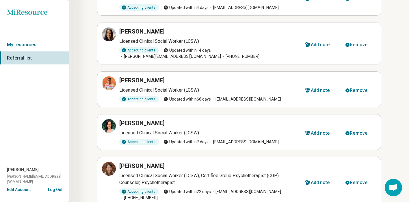
scroll to position [55, 0]
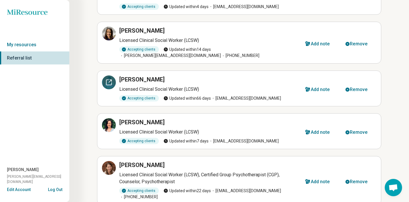
click at [108, 81] on div at bounding box center [109, 82] width 14 height 14
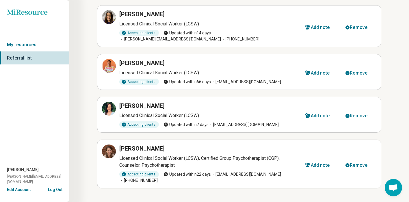
scroll to position [79, 0]
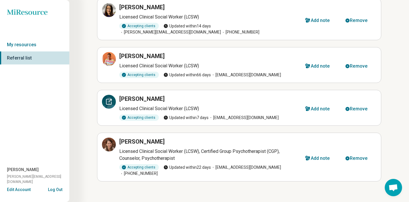
click at [107, 99] on icon at bounding box center [108, 101] width 7 height 7
click at [262, 190] on div "Jane Finch Licensed Clinical Social Worker (LCSW) Accepting clients Updated wit…" at bounding box center [239, 74] width 284 height 250
click at [112, 145] on div at bounding box center [109, 144] width 14 height 14
click at [106, 99] on div at bounding box center [109, 102] width 14 height 14
click at [111, 57] on div at bounding box center [109, 59] width 14 height 14
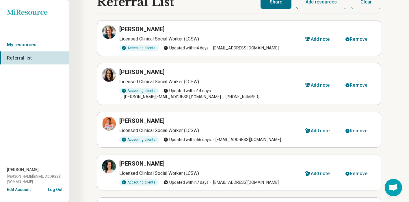
scroll to position [0, 0]
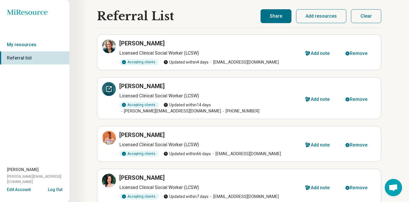
click at [110, 92] on div at bounding box center [109, 89] width 14 height 14
click at [106, 49] on icon at bounding box center [108, 46] width 7 height 7
click at [357, 93] on button "Remove" at bounding box center [357, 99] width 38 height 14
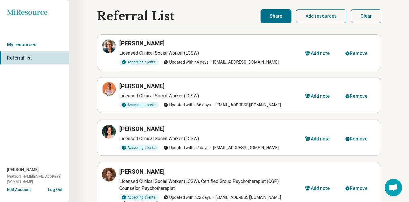
click at [274, 20] on button "Share" at bounding box center [275, 16] width 31 height 14
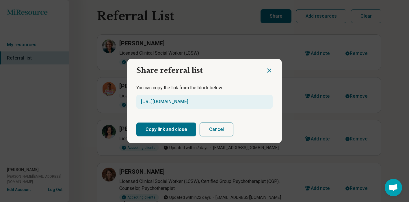
click at [173, 128] on button "Copy link and close" at bounding box center [166, 129] width 60 height 14
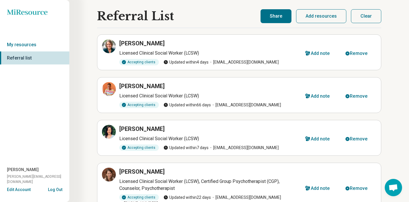
click at [279, 16] on button "Share" at bounding box center [275, 16] width 31 height 14
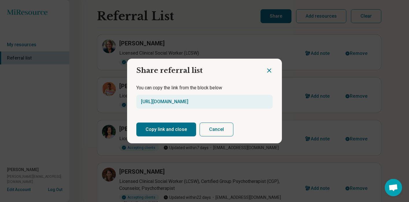
click at [175, 132] on button "Copy link and close" at bounding box center [166, 129] width 60 height 14
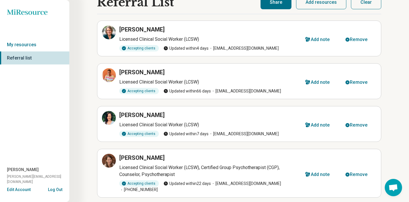
scroll to position [23, 0]
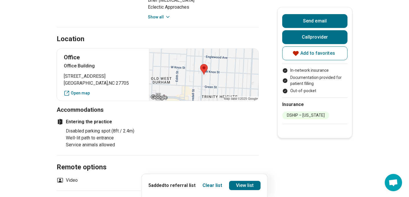
scroll to position [397, 0]
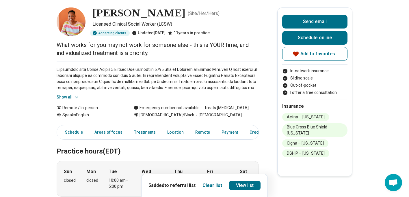
scroll to position [28, 0]
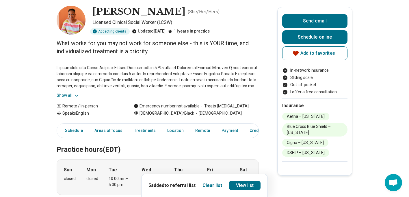
click at [71, 98] on button "Show all" at bounding box center [68, 96] width 23 height 6
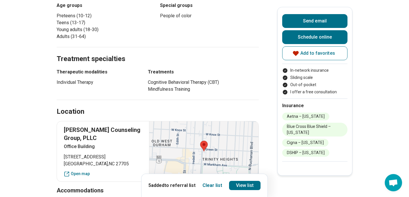
scroll to position [411, 0]
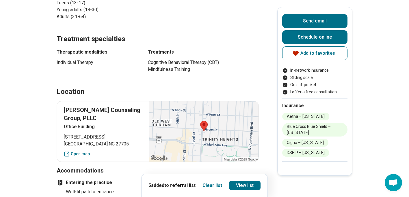
click at [270, 60] on main "[PERSON_NAME] ( She/Her/Hers ) Licensed Clinical Social Worker (LCSW) Accepting…" at bounding box center [204, 85] width 409 height 946
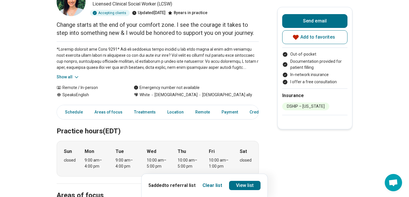
scroll to position [51, 0]
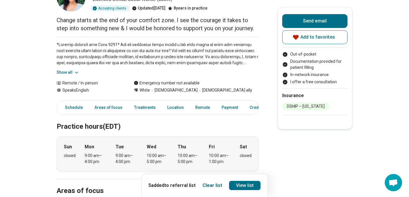
click at [72, 74] on button "Show all" at bounding box center [68, 73] width 23 height 6
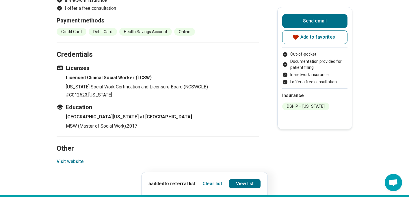
scroll to position [720, 0]
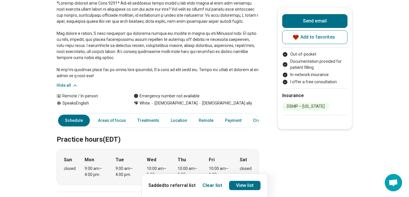
scroll to position [0, 0]
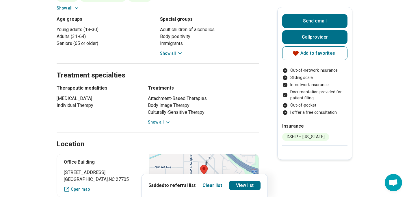
scroll to position [351, 0]
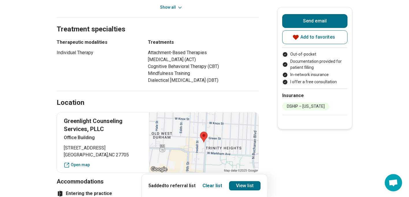
scroll to position [319, 0]
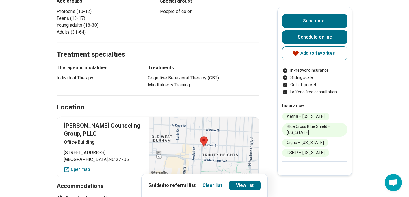
scroll to position [337, 0]
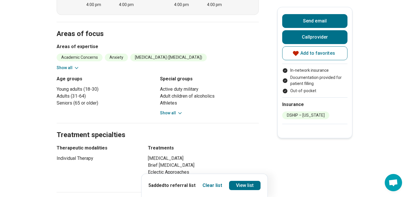
scroll to position [286, 0]
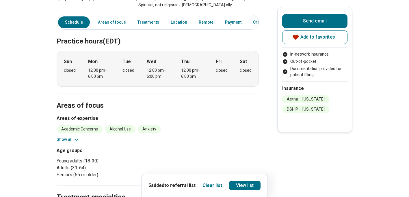
scroll to position [254, 0]
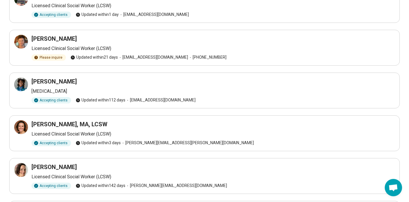
scroll to position [69, 0]
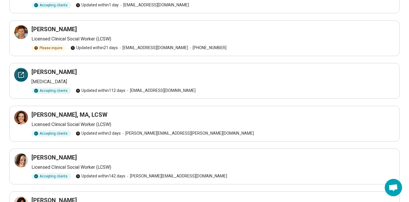
click at [24, 80] on div at bounding box center [21, 75] width 14 height 14
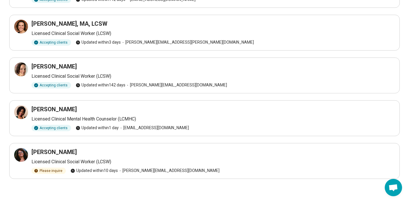
scroll to position [0, 0]
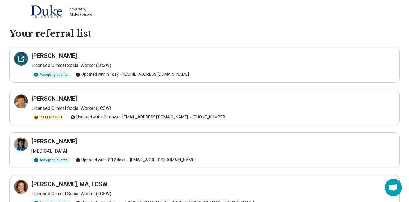
click at [20, 63] on div at bounding box center [21, 59] width 14 height 14
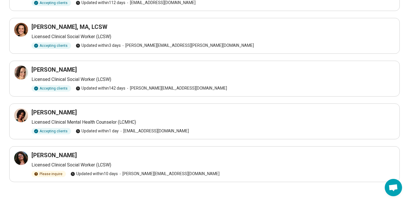
scroll to position [160, 0]
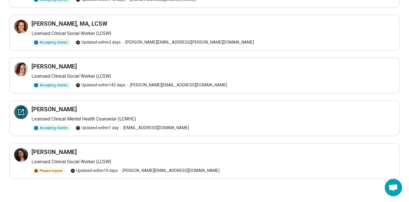
click at [23, 115] on icon at bounding box center [20, 111] width 5 height 5
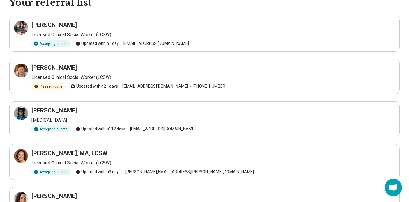
scroll to position [0, 0]
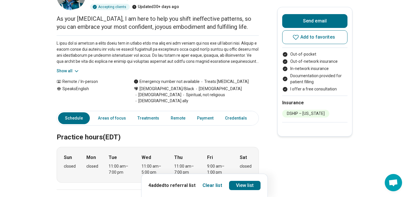
scroll to position [55, 0]
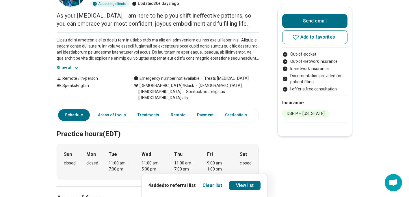
click at [76, 68] on icon at bounding box center [77, 68] width 6 height 6
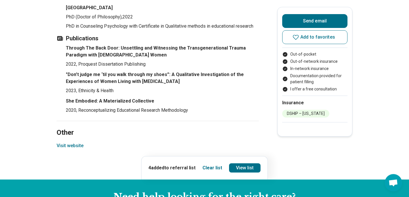
scroll to position [808, 0]
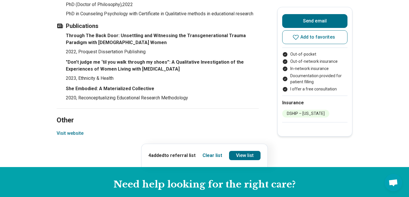
click at [77, 130] on button "Visit website" at bounding box center [70, 133] width 27 height 7
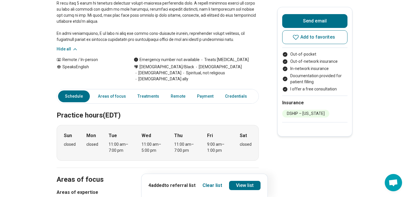
scroll to position [115, 0]
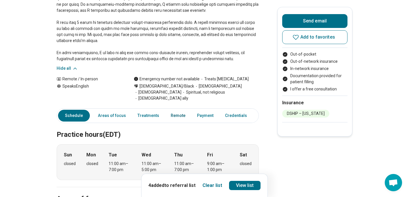
click at [179, 110] on link "Remote" at bounding box center [178, 116] width 22 height 12
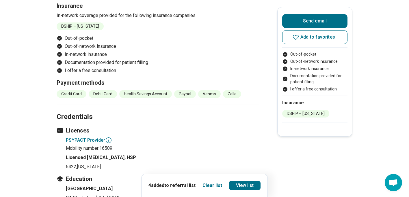
scroll to position [596, 0]
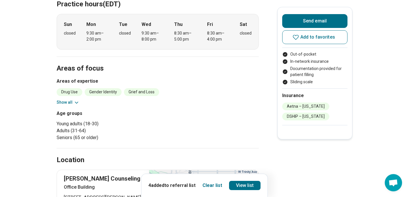
scroll to position [217, 0]
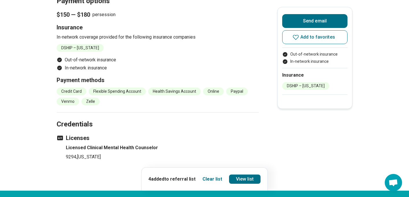
scroll to position [476, 0]
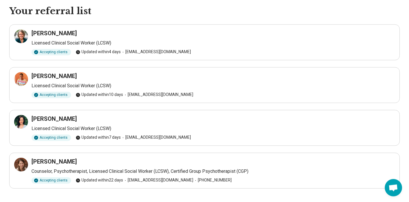
scroll to position [27, 0]
